Goal: Check status: Check status

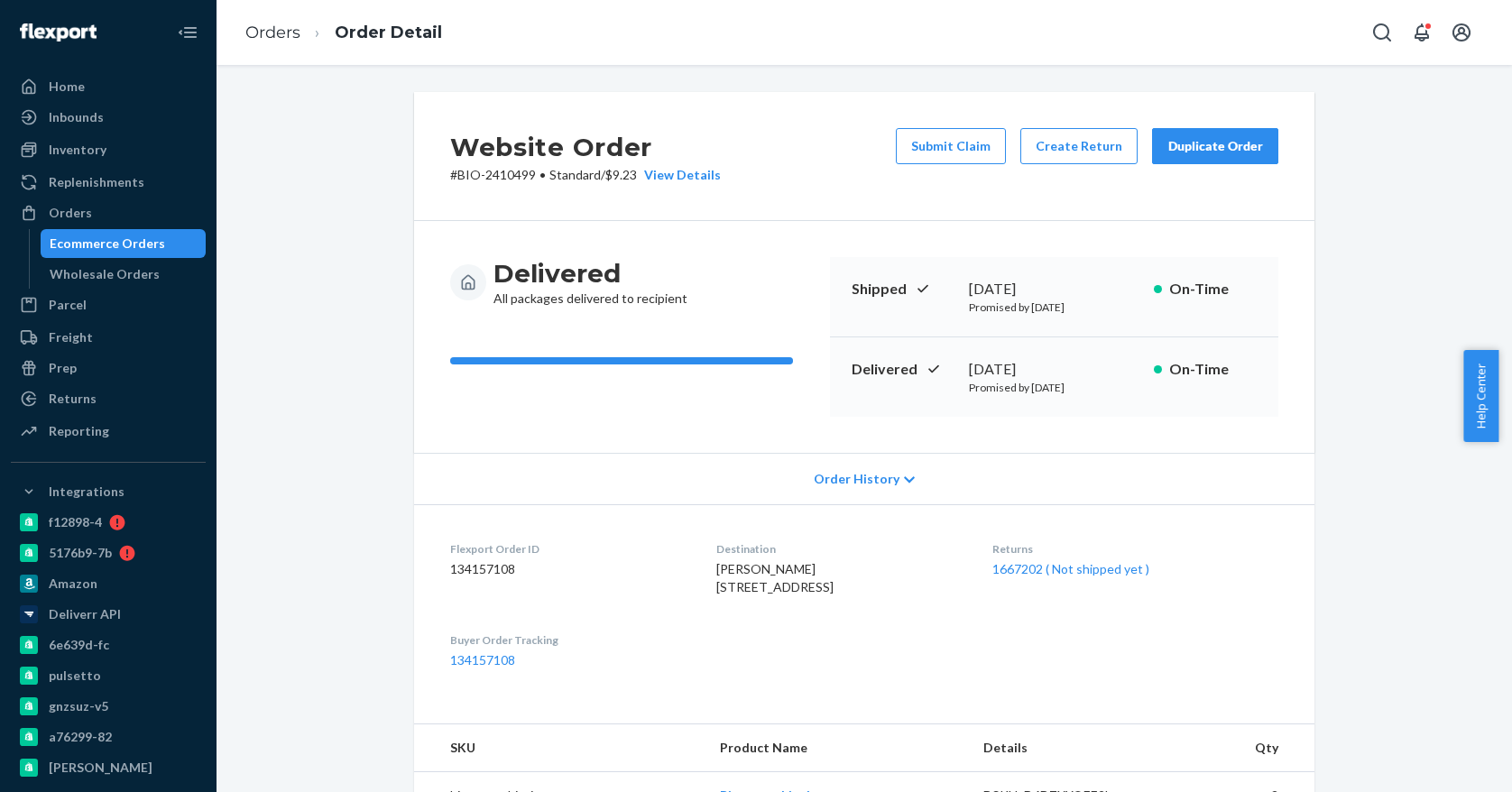
drag, startPoint x: 130, startPoint y: 259, endPoint x: 138, endPoint y: 247, distance: 14.4
click at [131, 258] on div "Ecommerce Orders Wholesale Orders" at bounding box center [117, 259] width 178 height 60
click at [138, 247] on div "Ecommerce Orders" at bounding box center [107, 243] width 115 height 18
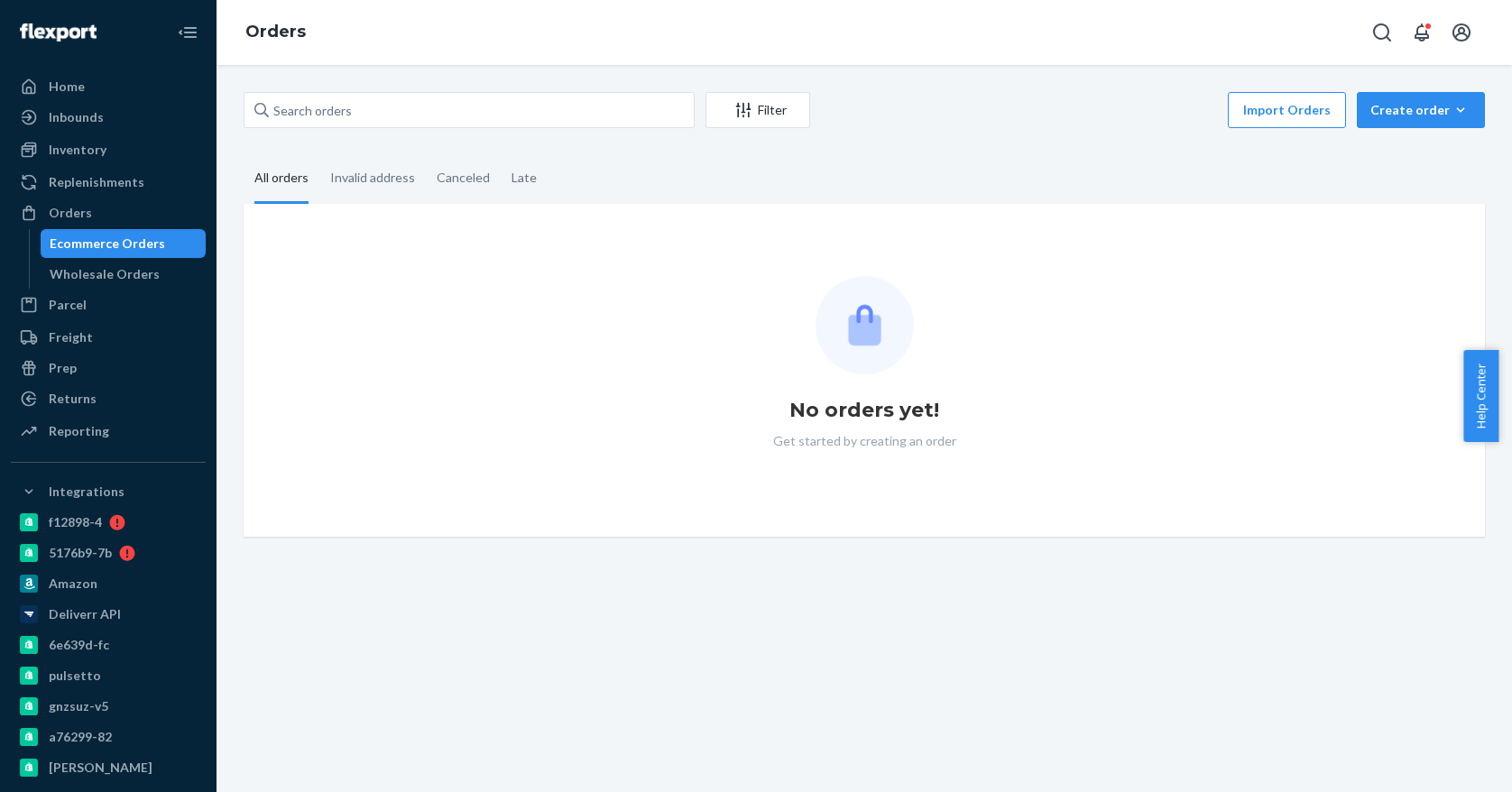
click at [347, 129] on div "Filter Import Orders Create order Ecommerce order Removal order" at bounding box center [865, 113] width 1242 height 41
click at [357, 110] on input "text" at bounding box center [469, 110] width 452 height 36
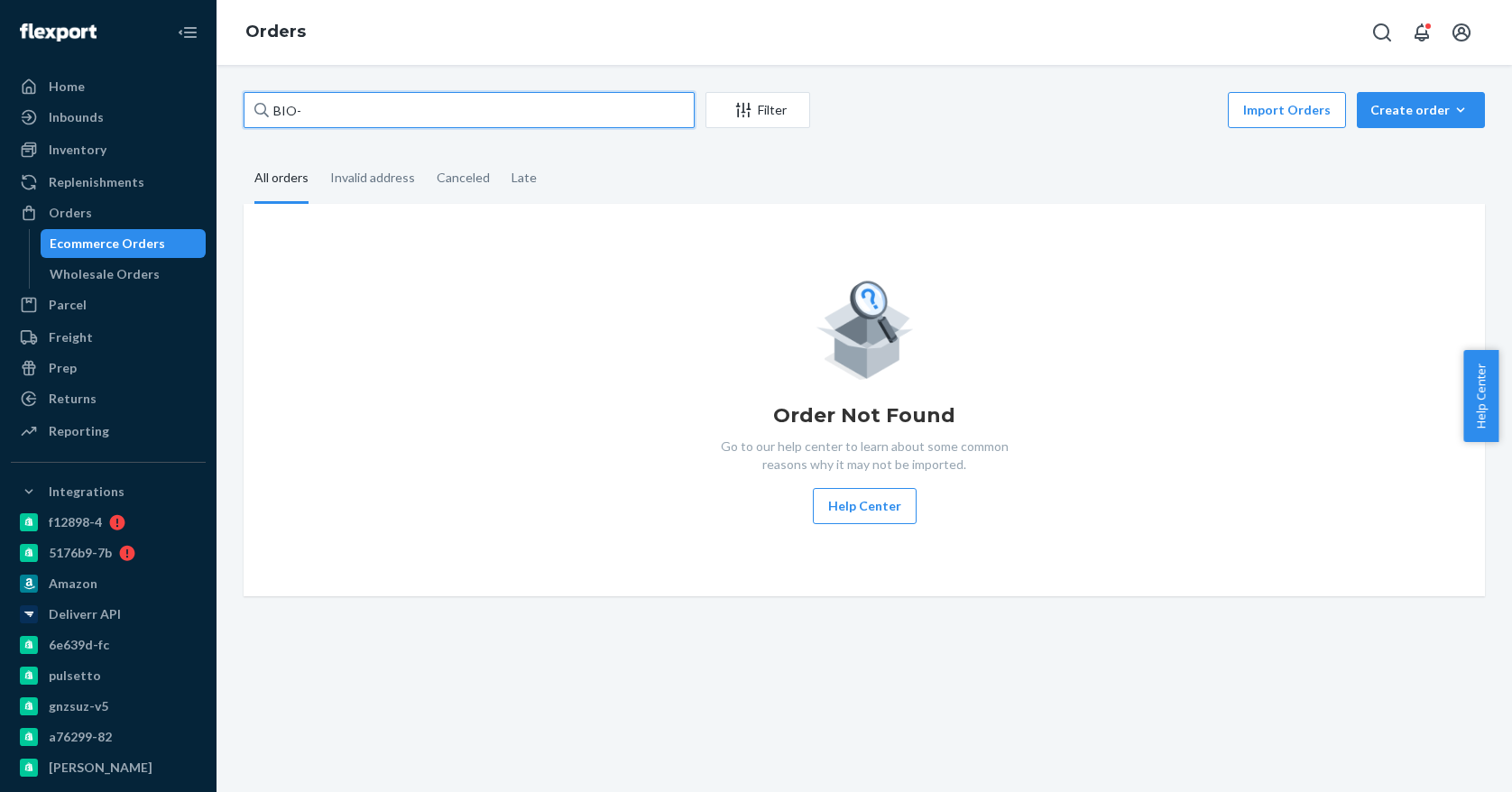
paste input "2320884"
type input "BIO-2320884"
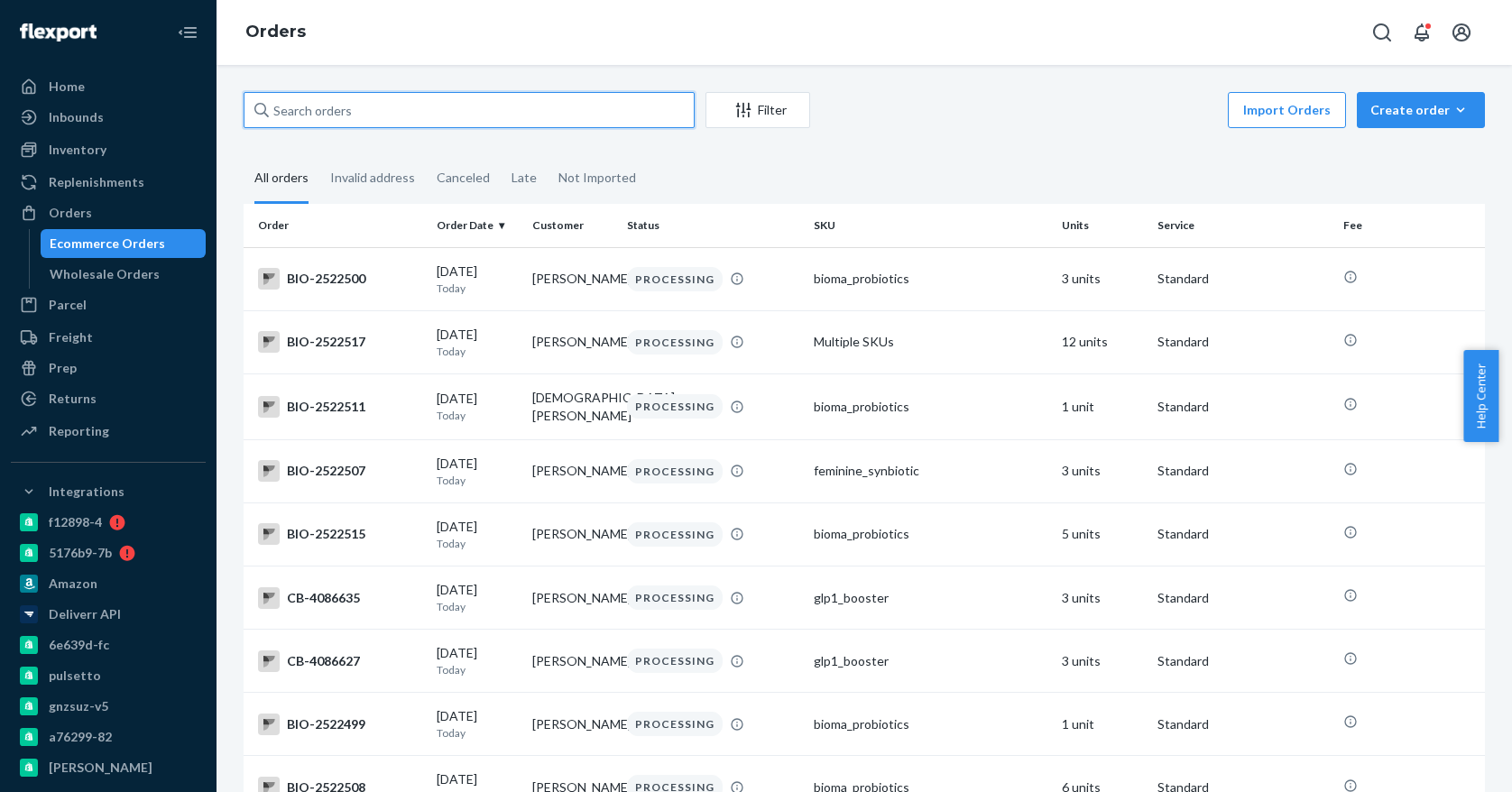
click at [461, 114] on input "text" at bounding box center [469, 110] width 452 height 36
paste input "BIO-2320884"
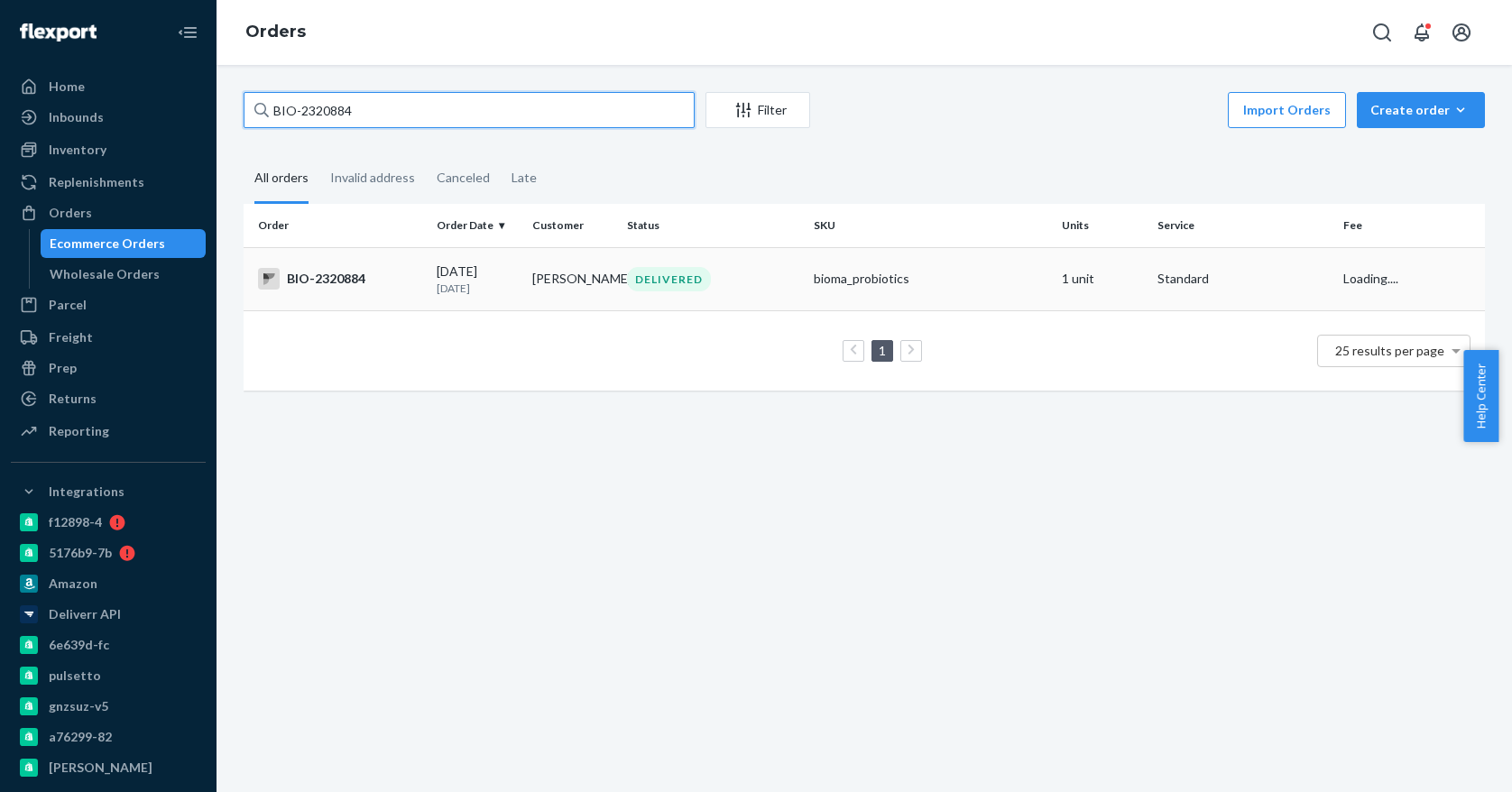
type input "BIO-2320884"
click at [369, 281] on div "BIO-2320884" at bounding box center [340, 278] width 164 height 21
